Goal: Task Accomplishment & Management: Manage account settings

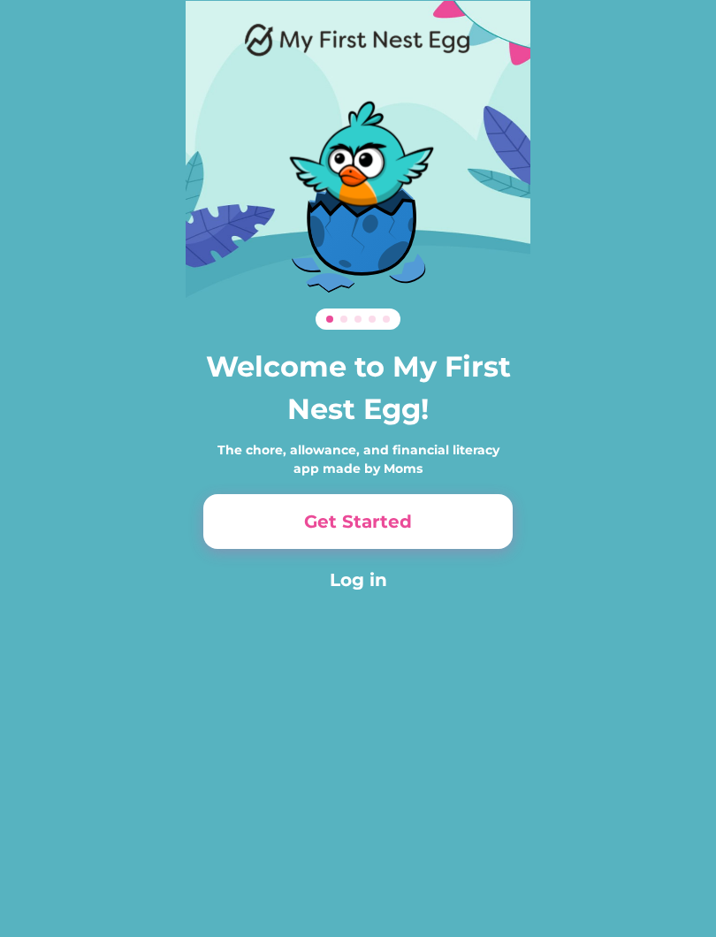
click at [374, 585] on button "Log in" at bounding box center [358, 580] width 310 height 27
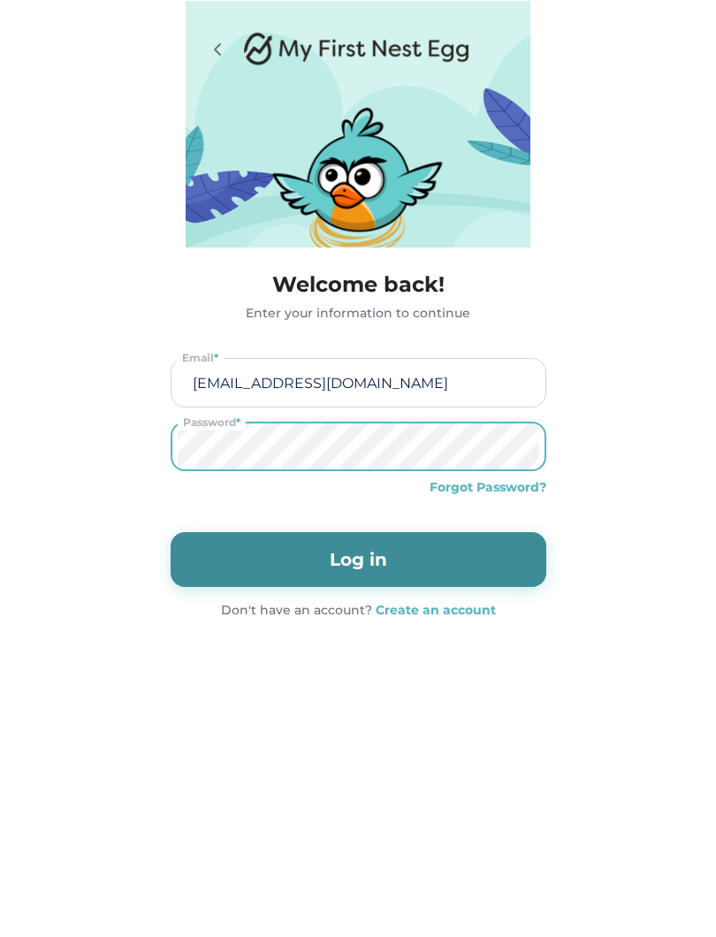
click at [535, 372] on input "[EMAIL_ADDRESS][DOMAIN_NAME]" at bounding box center [358, 383] width 363 height 48
click at [488, 392] on input "[EMAIL_ADDRESS][DOMAIN_NAME]" at bounding box center [358, 383] width 363 height 48
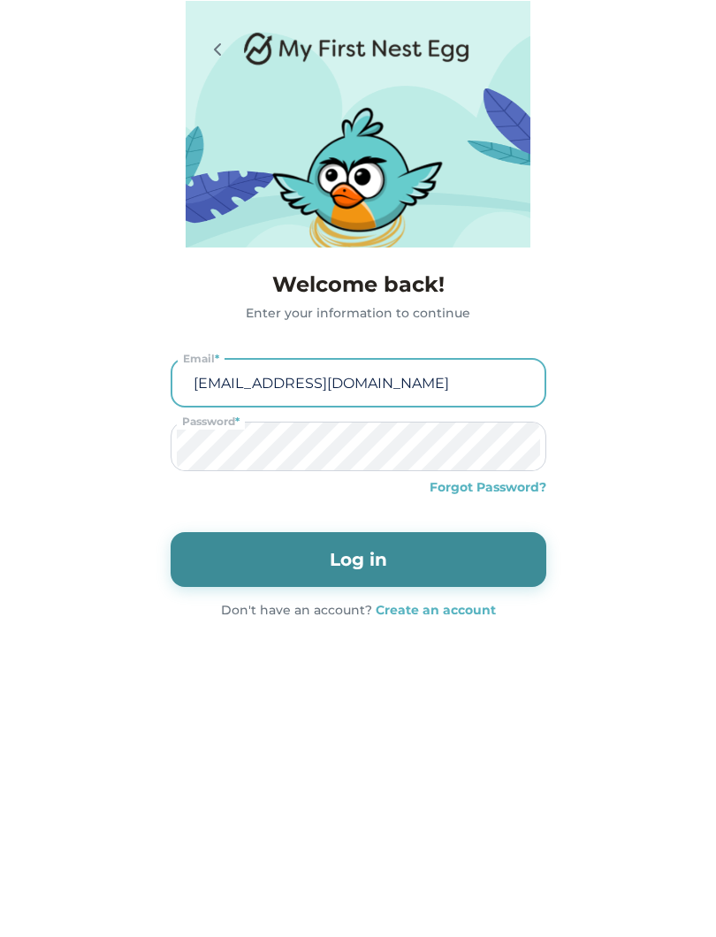
click at [494, 386] on input "[EMAIL_ADDRESS][DOMAIN_NAME]" at bounding box center [359, 383] width 362 height 46
click at [598, 403] on div "Welcome back! Enter your information to continue [EMAIL_ADDRESS][DOMAIN_NAME] E…" at bounding box center [358, 445] width 716 height 394
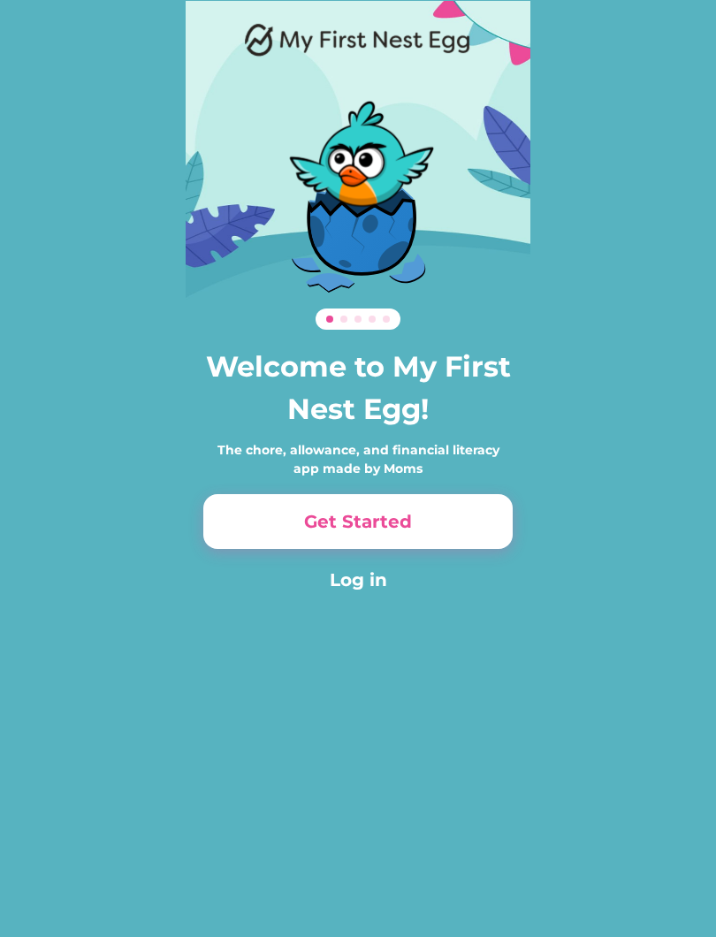
click at [324, 588] on button "Log in" at bounding box center [358, 580] width 310 height 27
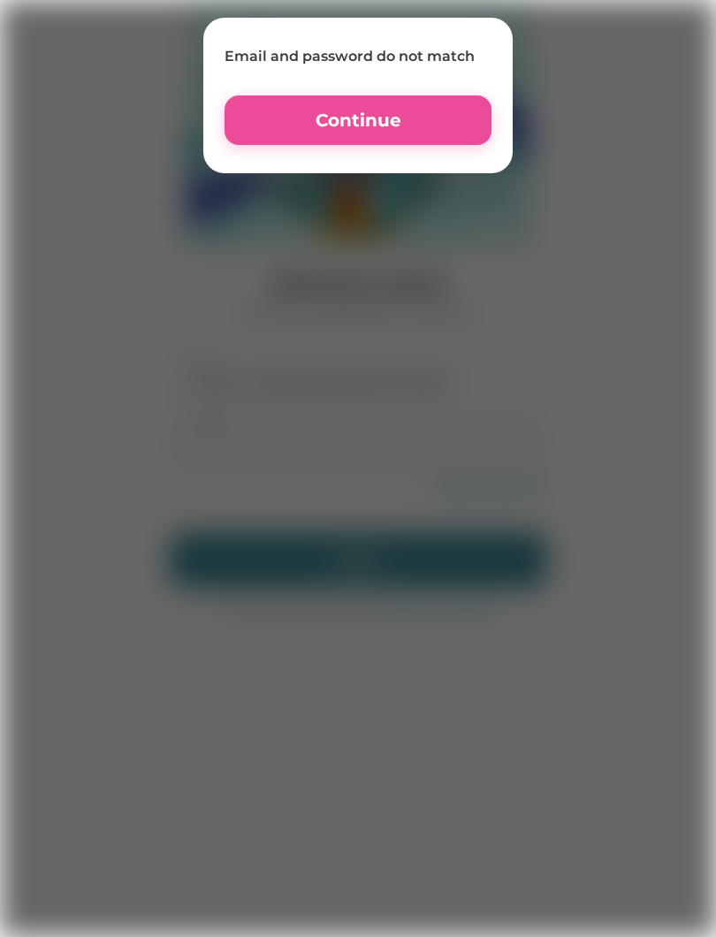
click at [429, 111] on button "Continue" at bounding box center [358, 121] width 267 height 50
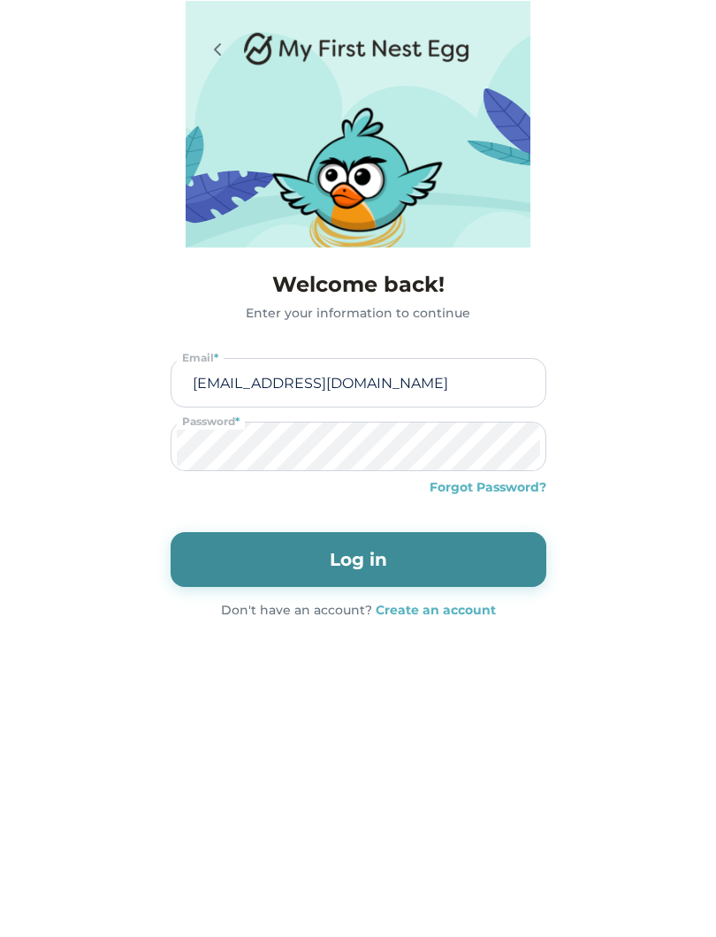
click at [252, 47] on img at bounding box center [357, 48] width 226 height 35
click at [316, 57] on img at bounding box center [357, 48] width 226 height 35
click at [389, 44] on img at bounding box center [357, 48] width 226 height 35
click at [236, 31] on div at bounding box center [220, 48] width 35 height 35
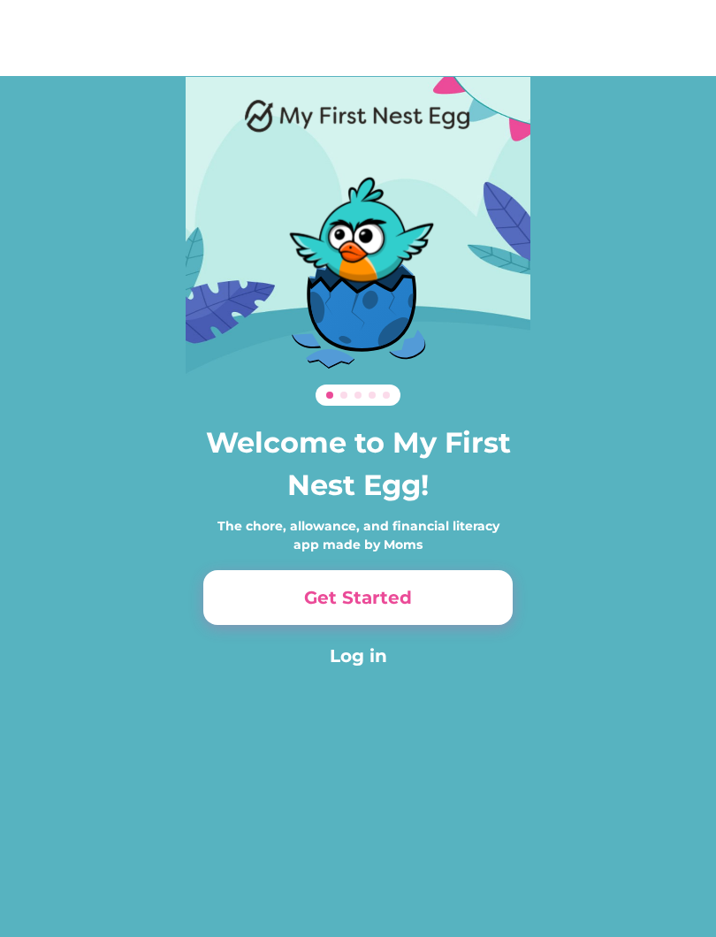
click at [265, 53] on img at bounding box center [358, 39] width 226 height 35
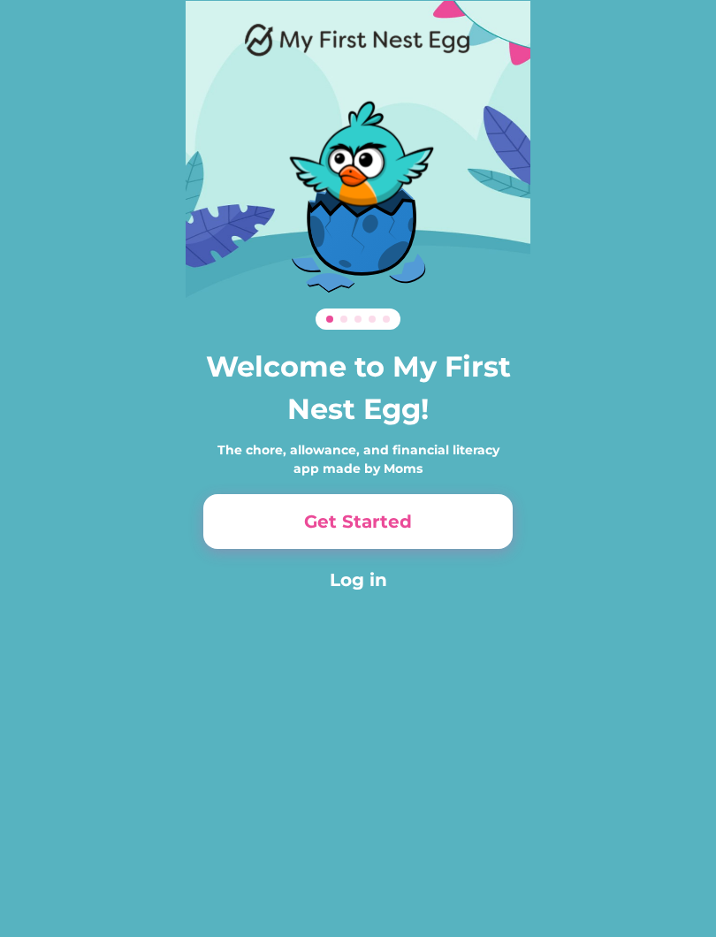
click at [459, 508] on button "Get Started" at bounding box center [358, 521] width 310 height 55
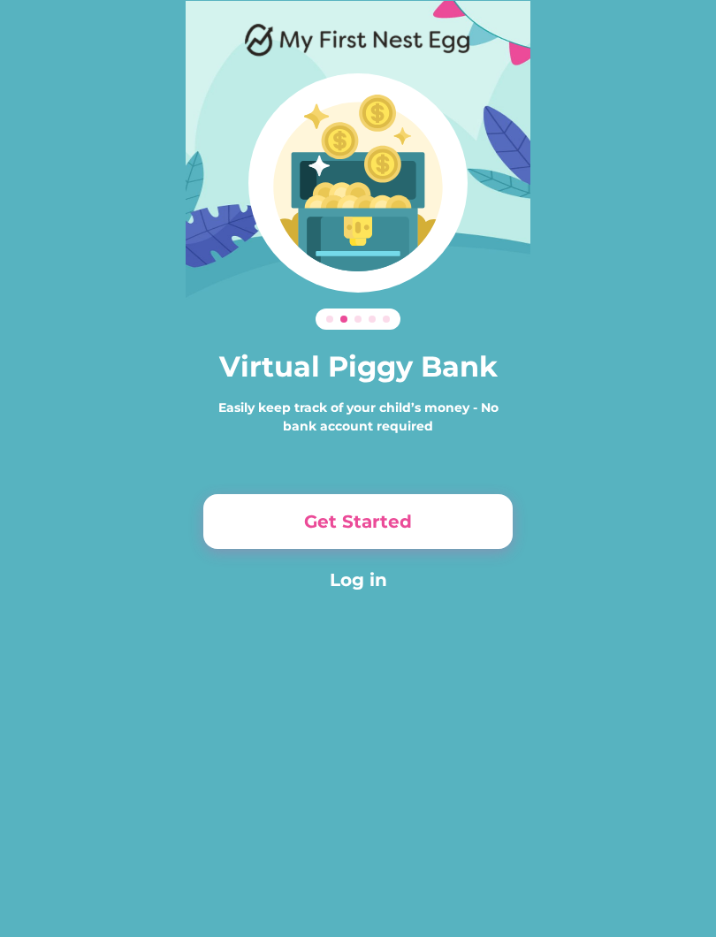
click at [468, 512] on button "Get Started" at bounding box center [358, 521] width 310 height 55
click at [467, 508] on button "Get Started" at bounding box center [358, 521] width 310 height 55
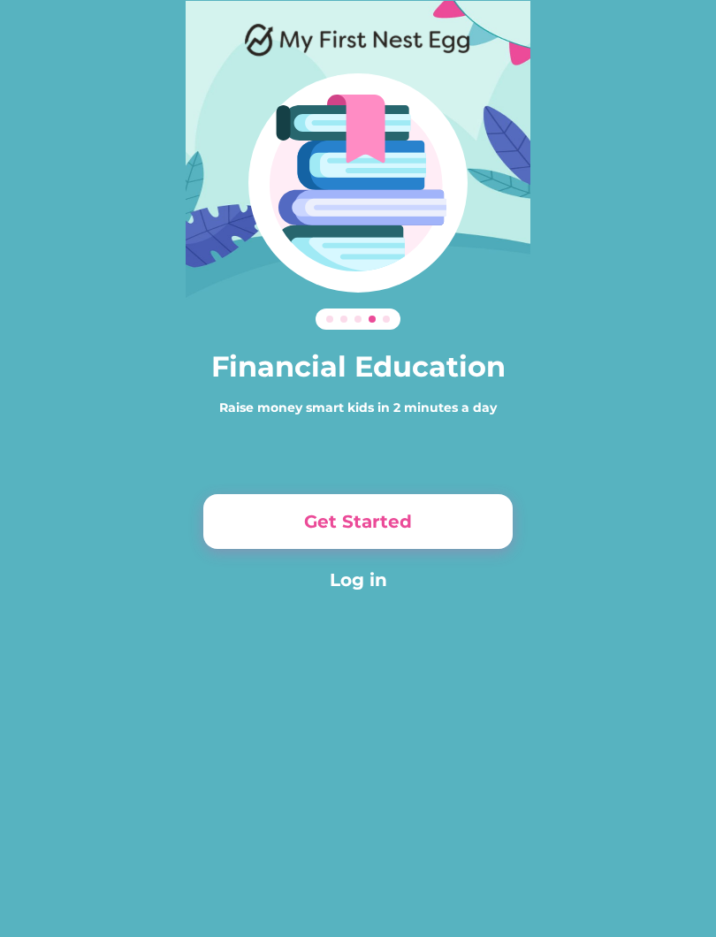
click at [468, 507] on button "Get Started" at bounding box center [358, 521] width 310 height 55
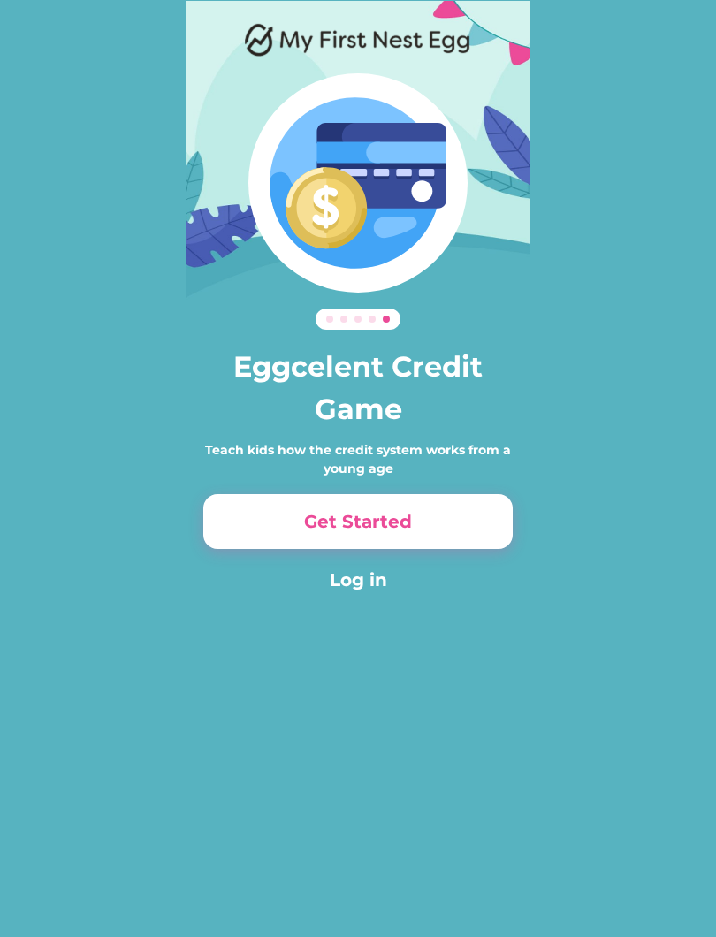
click at [472, 507] on button "Get Started" at bounding box center [358, 521] width 310 height 55
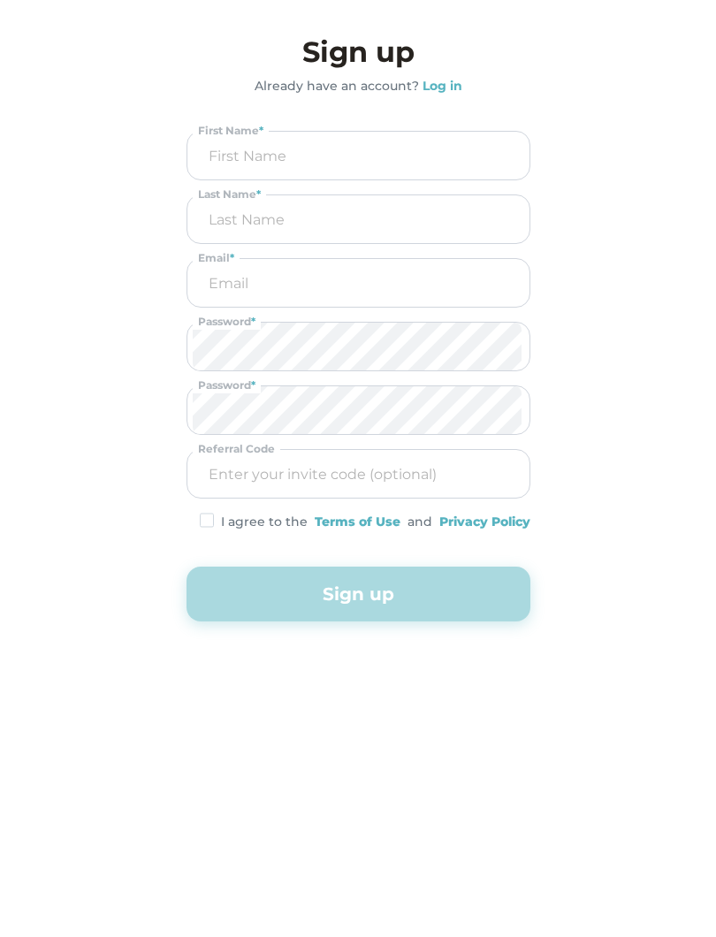
click at [424, 95] on div "Log in" at bounding box center [440, 86] width 43 height 19
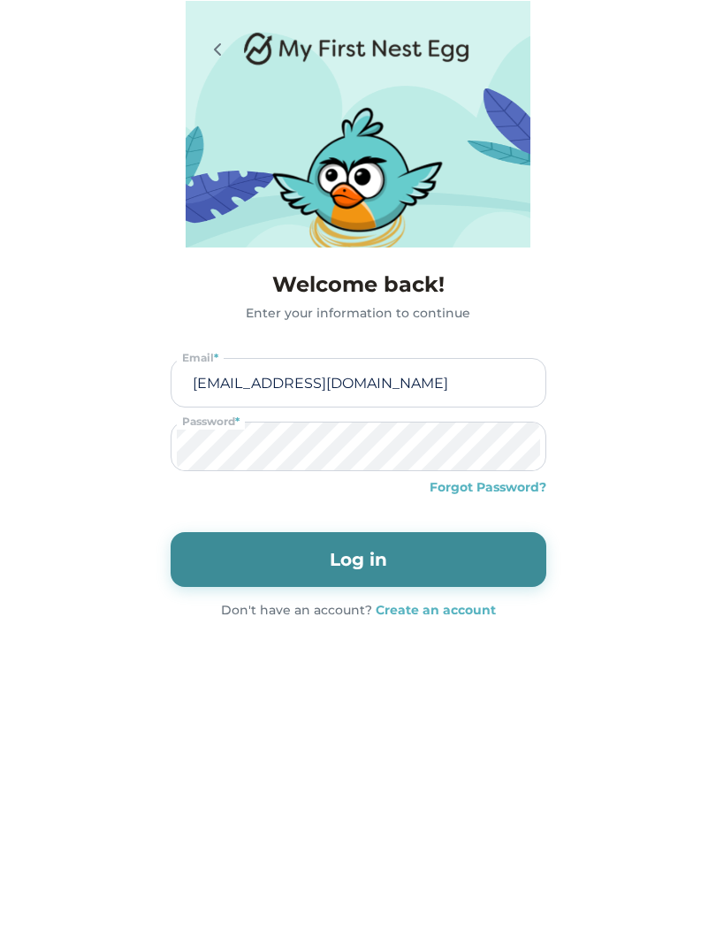
click at [208, 534] on button "Log in" at bounding box center [359, 559] width 376 height 55
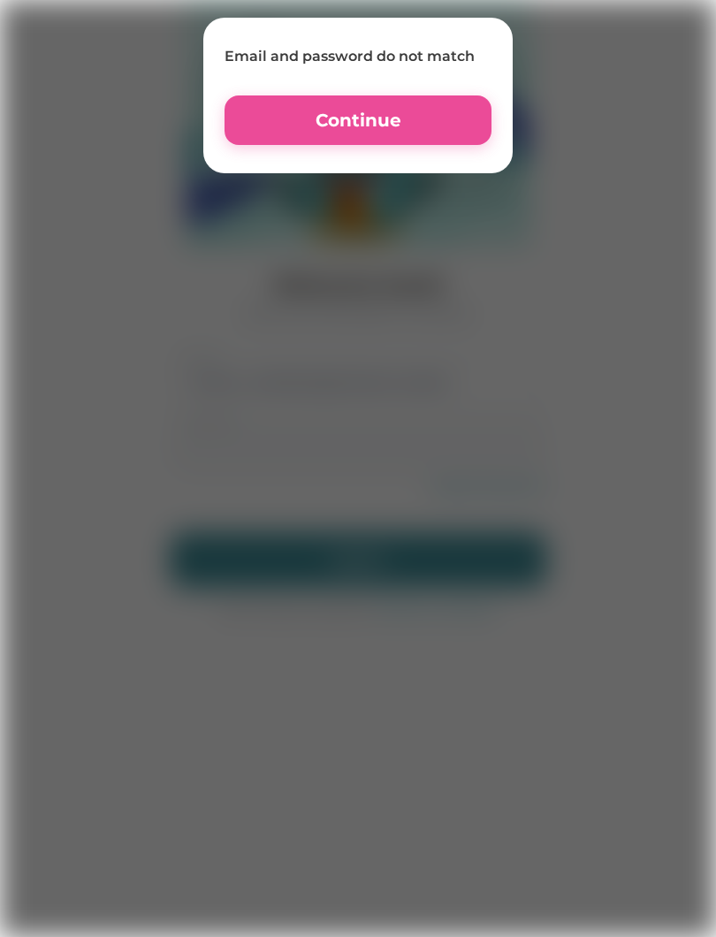
click at [267, 117] on button "Continue" at bounding box center [358, 121] width 267 height 50
